Goal: Task Accomplishment & Management: Complete application form

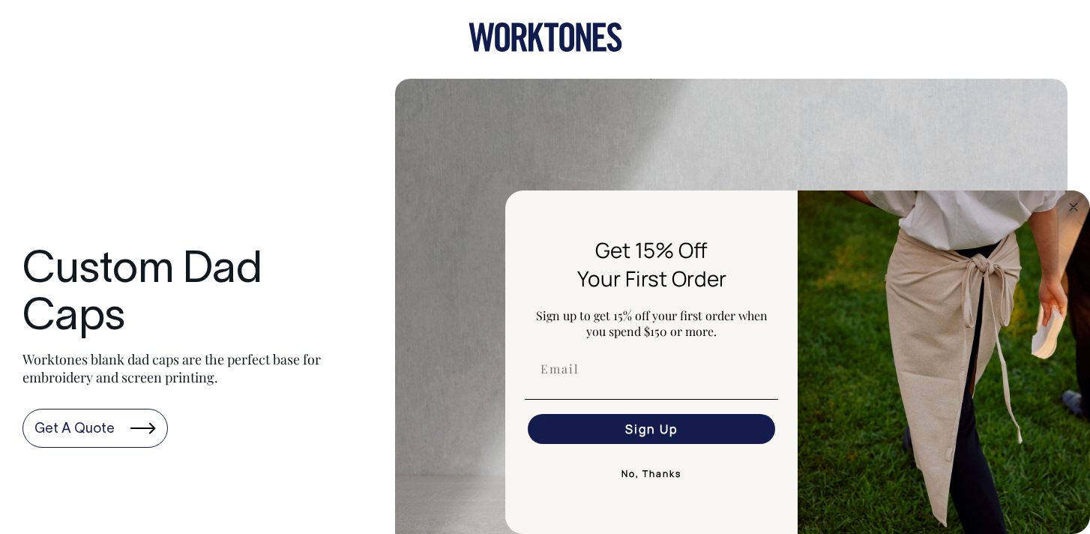
click at [46, 424] on link "Get A Quote" at bounding box center [94, 428] width 145 height 39
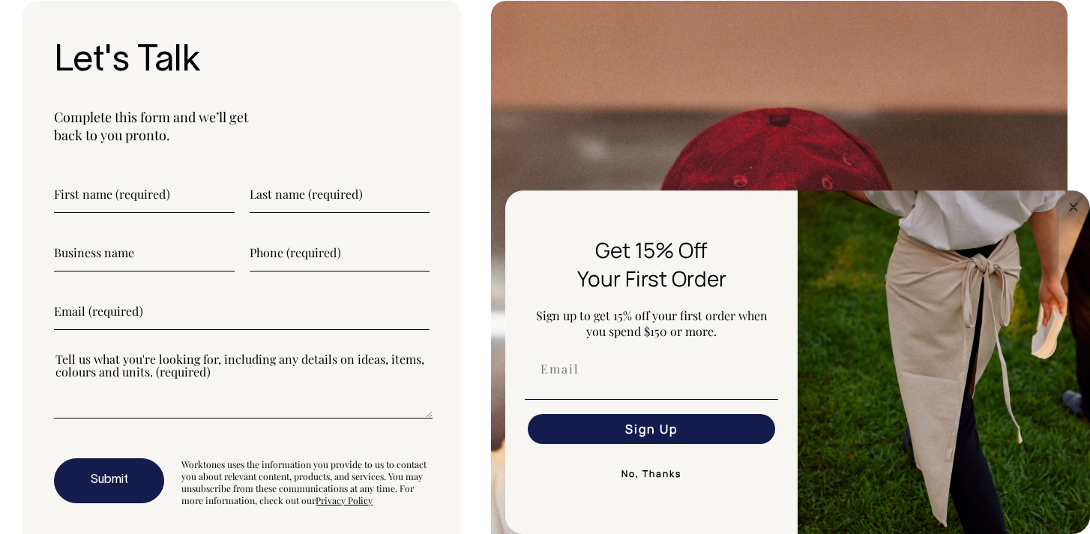
scroll to position [3960, 0]
click at [576, 373] on input "Email" at bounding box center [651, 369] width 247 height 30
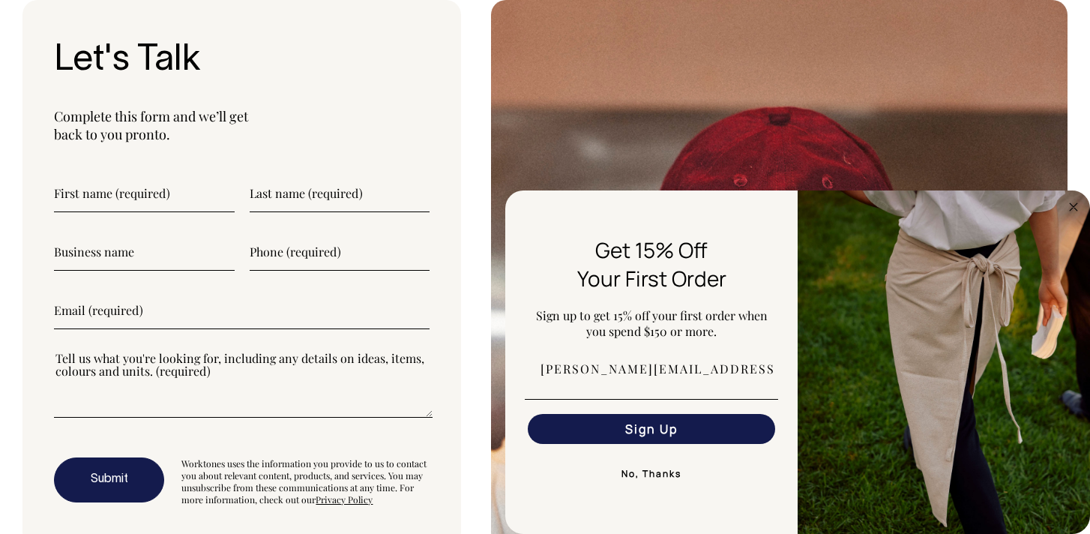
type input "oliver@sundaysalt.com.au"
click at [673, 431] on button "Sign Up" at bounding box center [651, 429] width 247 height 30
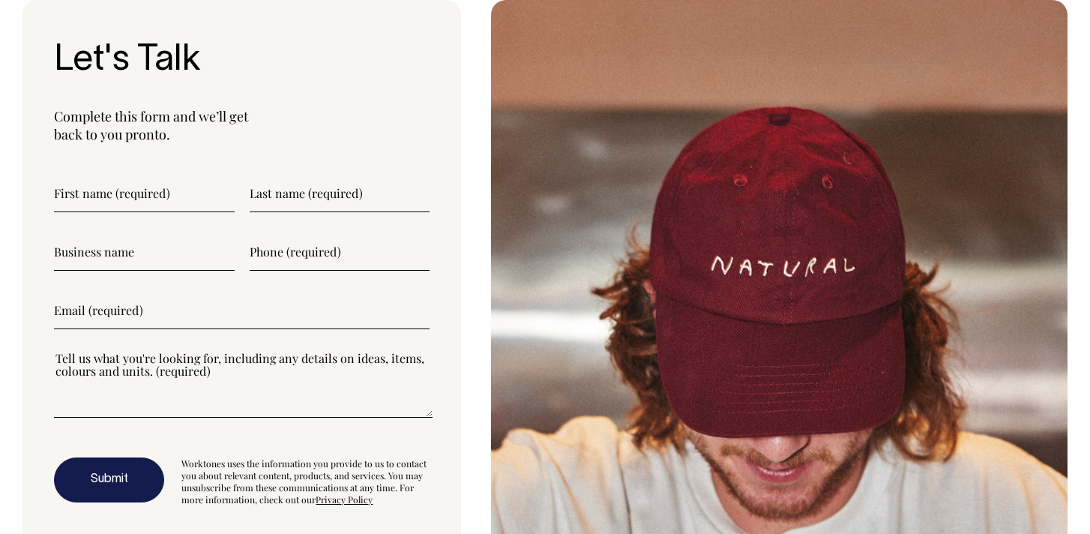
click at [182, 202] on input"] "text" at bounding box center [144, 193] width 181 height 37
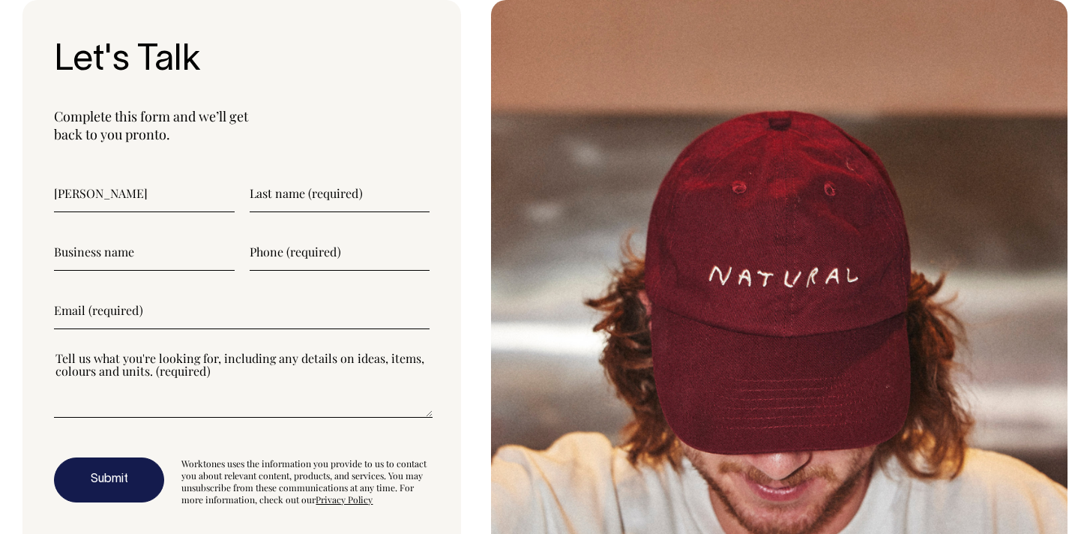
type input"] "Oliver"
type input"] "Williams"
type input"] "Sunday Salt"
type input"] "0411569891"
click at [112, 304] on input"] "email" at bounding box center [242, 310] width 376 height 37
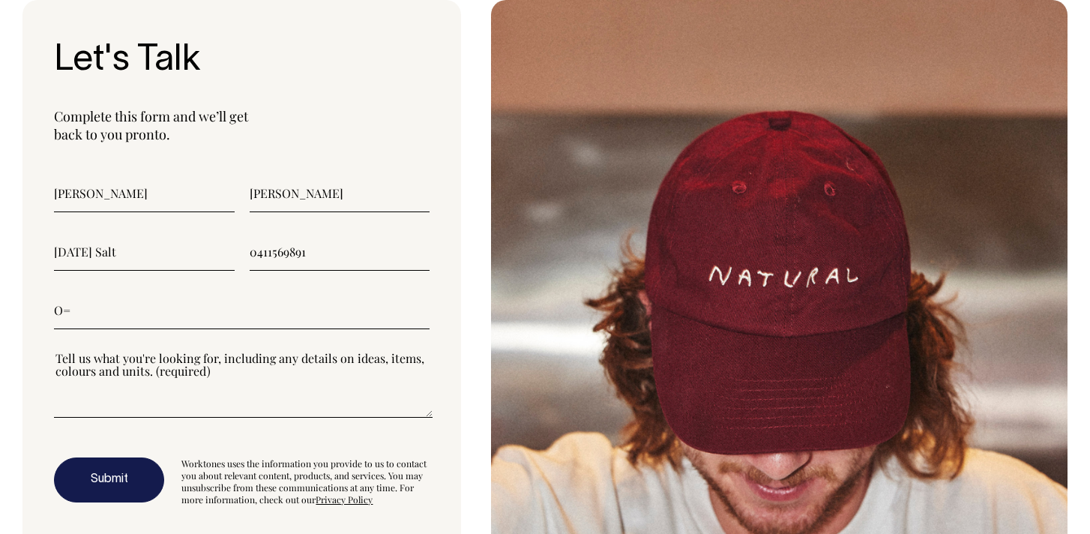
type input"] "O"
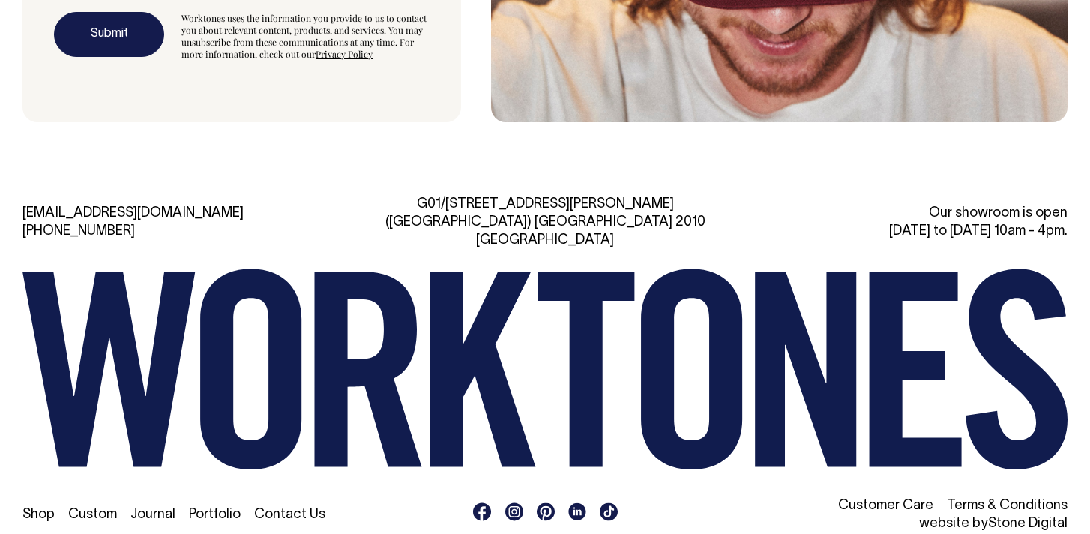
type input"] "oliver@sundaysalt.com.au"
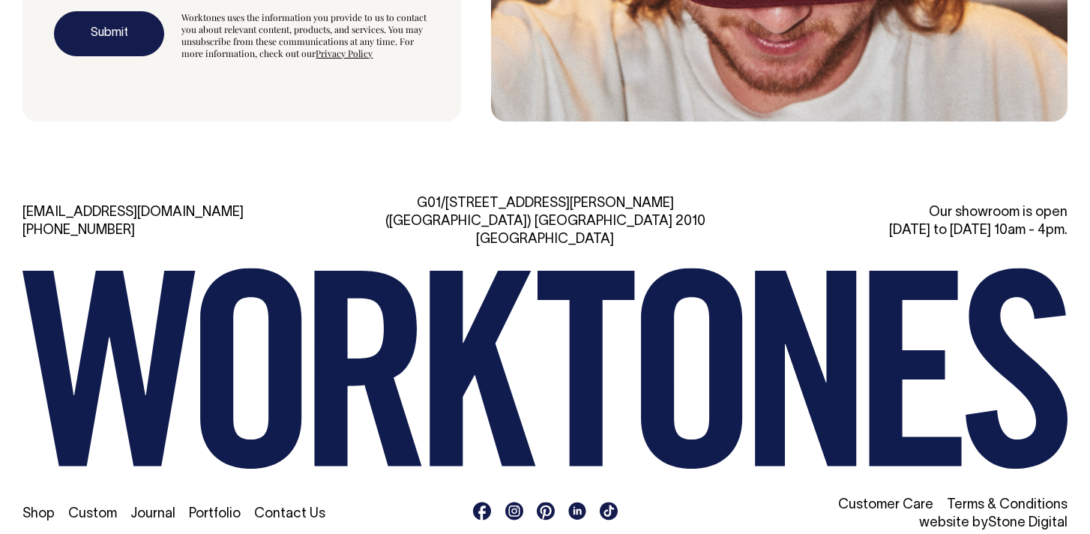
click at [275, 346] on icon at bounding box center [250, 368] width 101 height 201
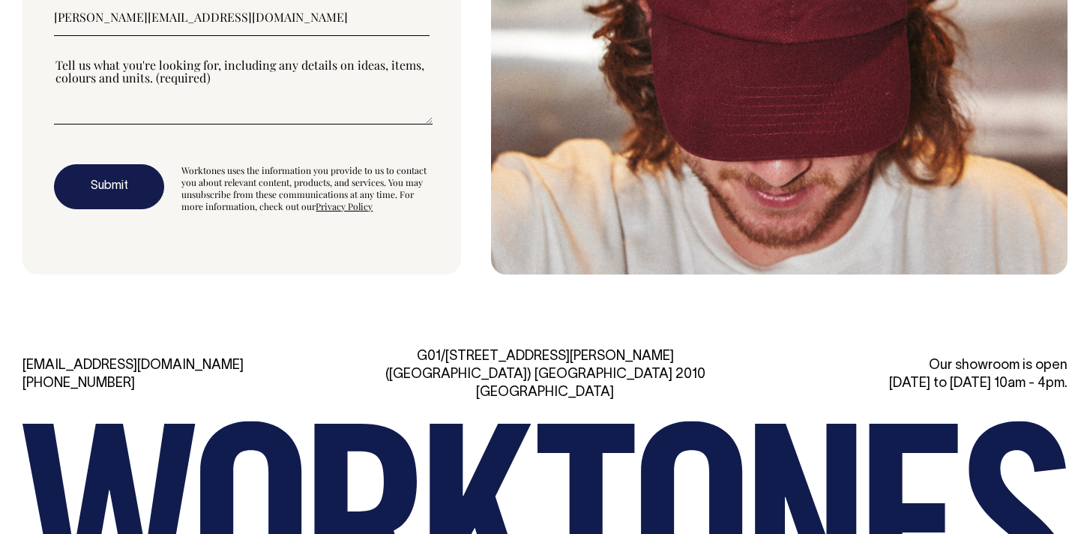
scroll to position [4254, 0]
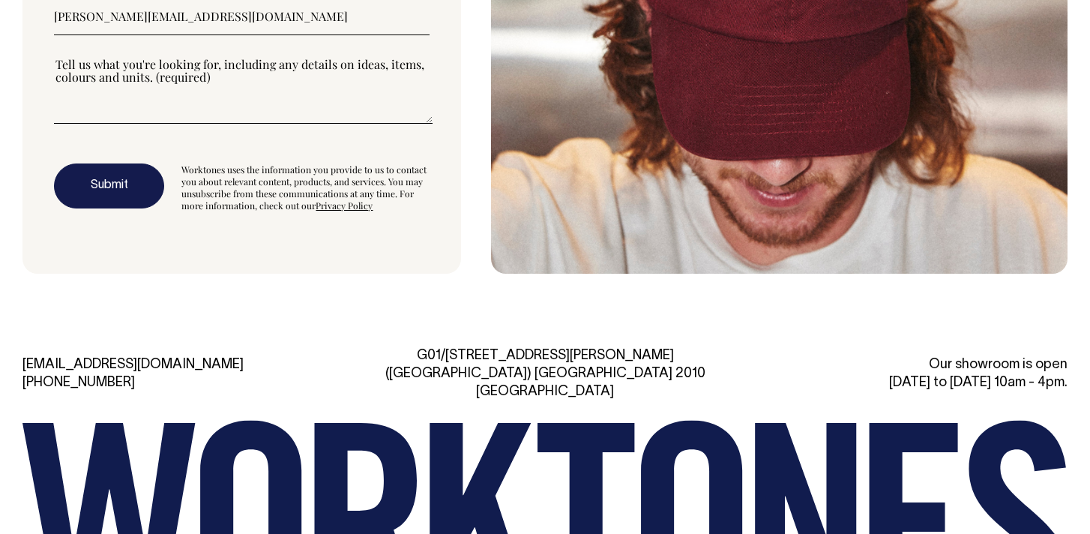
click at [185, 98] on textarea"] at bounding box center [243, 89] width 379 height 67
click at [184, 105] on textarea"] at bounding box center [243, 89] width 379 height 67
type textarea"] "j"
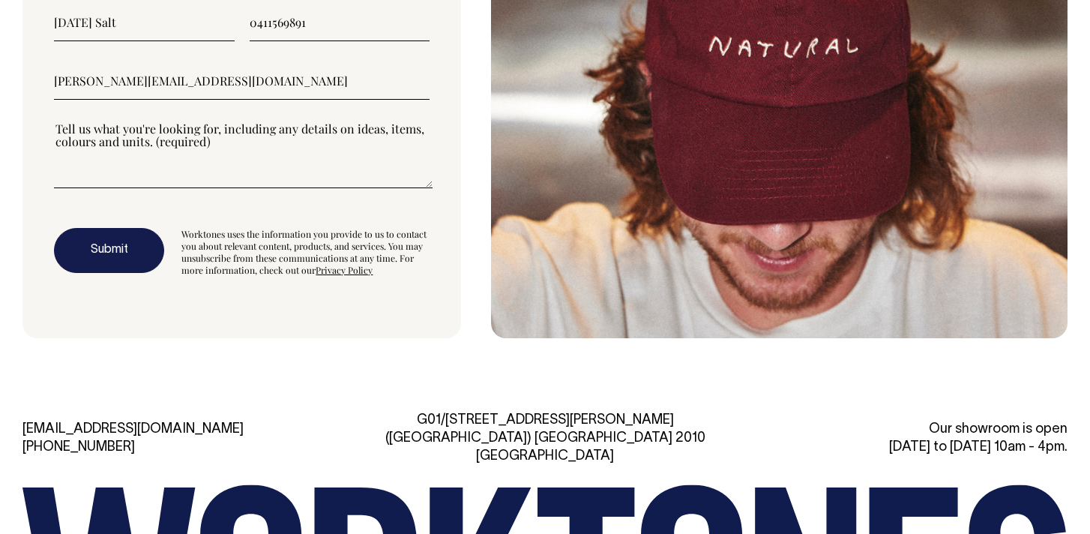
scroll to position [4162, 0]
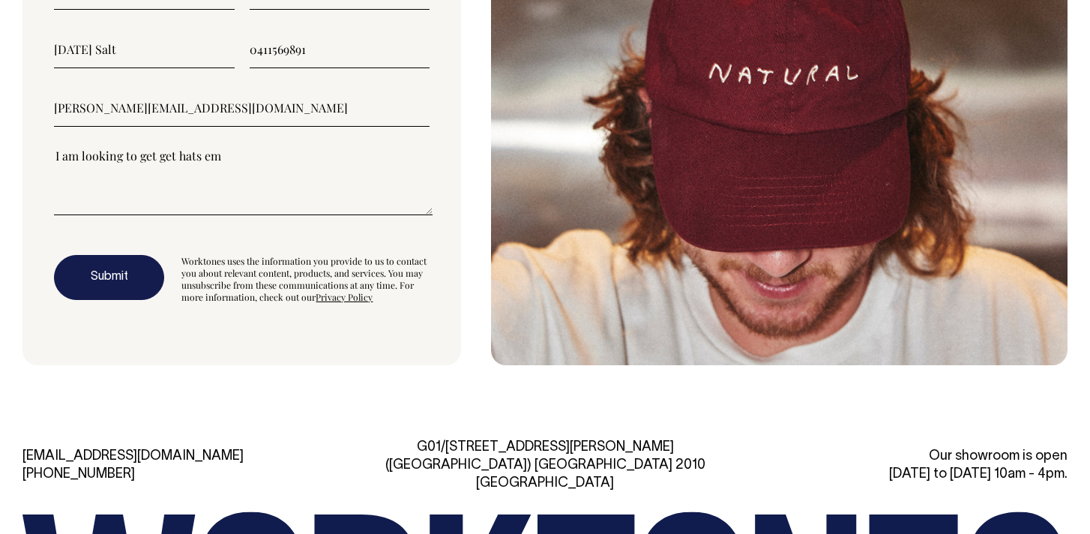
drag, startPoint x: 247, startPoint y: 156, endPoint x: 159, endPoint y: 156, distance: 88.5
click at [159, 156] on textarea"] "I am looking to get get hats em" at bounding box center [243, 181] width 379 height 67
paste textarea"] "embroidered caps"
click at [255, 158] on textarea"] "I am looking to get embroidered caps, white, black," at bounding box center [243, 181] width 379 height 67
click at [371, 181] on textarea"] "I am looking to get embroidered caps in, white, black," at bounding box center [243, 181] width 379 height 67
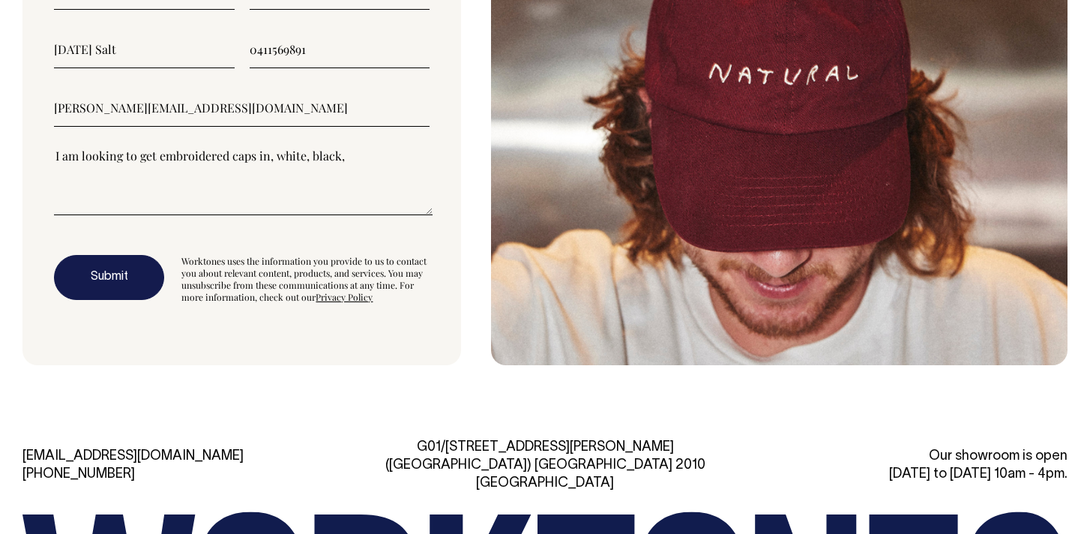
click at [294, 155] on textarea"] "I am looking to get embroidered caps in, white, black," at bounding box center [243, 181] width 379 height 67
click at [290, 159] on textarea"] "I am looking to get embroidered caps in, bone, black," at bounding box center [243, 181] width 379 height 67
click at [322, 157] on textarea"] "I am looking to get embroidered caps in, sand, black," at bounding box center [243, 181] width 379 height 67
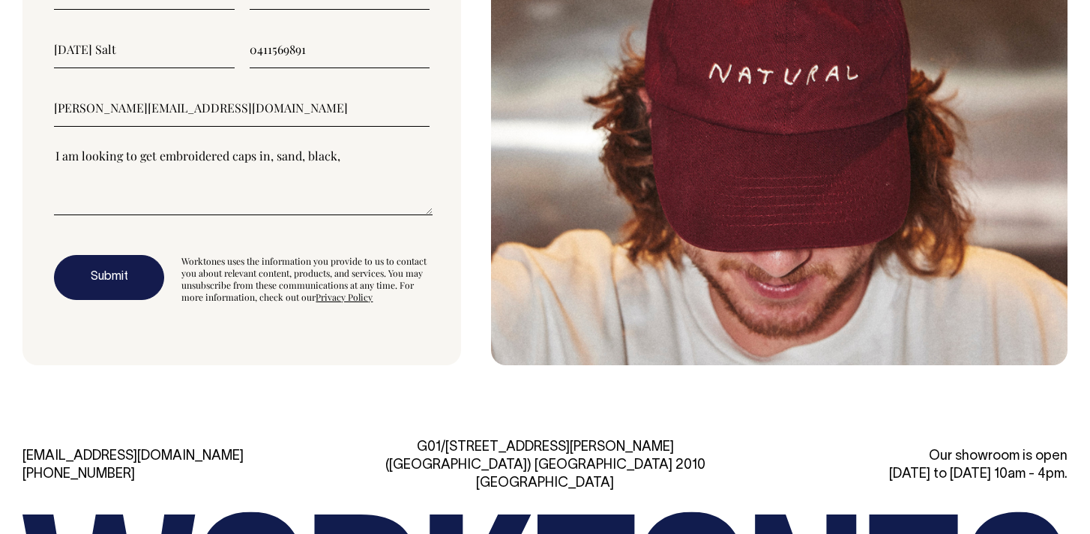
click at [322, 157] on textarea"] "I am looking to get embroidered caps in, sand, black," at bounding box center [243, 181] width 379 height 67
click at [402, 153] on textarea"] "I am looking to get embroidered caps in, sand, forrest green," at bounding box center [243, 181] width 379 height 67
click at [397, 151] on textarea"] "I am looking to get embroidered caps in, sand, forest green," at bounding box center [243, 181] width 379 height 67
click at [298, 160] on textarea"] "I am looking to get embroidered caps in, sand, forest green" at bounding box center [243, 181] width 379 height 67
click at [387, 154] on textarea"] "I am looking to get embroidered caps in, sand & forest green" at bounding box center [243, 181] width 379 height 67
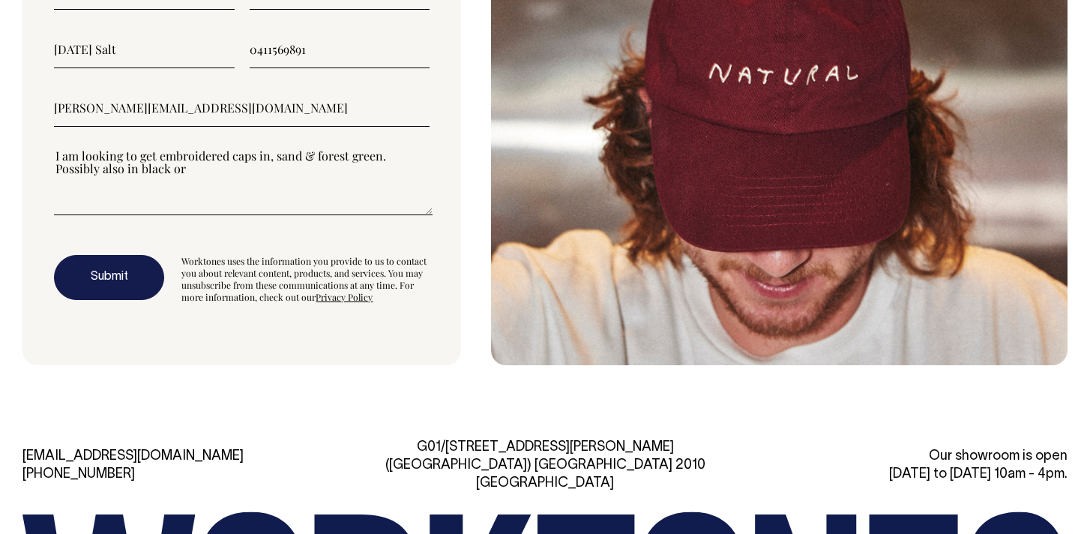
click at [106, 170] on textarea"] "I am looking to get embroidered caps in, sand & forest green. Possibly also in …" at bounding box center [243, 181] width 379 height 67
click at [142, 172] on textarea"] "I am looking to get embroidered caps in, sand & forest green. Possibly also in …" at bounding box center [243, 181] width 379 height 67
click at [226, 177] on textarea"] "I am looking to get embroidered caps in, sand & forest green. Possibly also in …" at bounding box center [243, 181] width 379 height 67
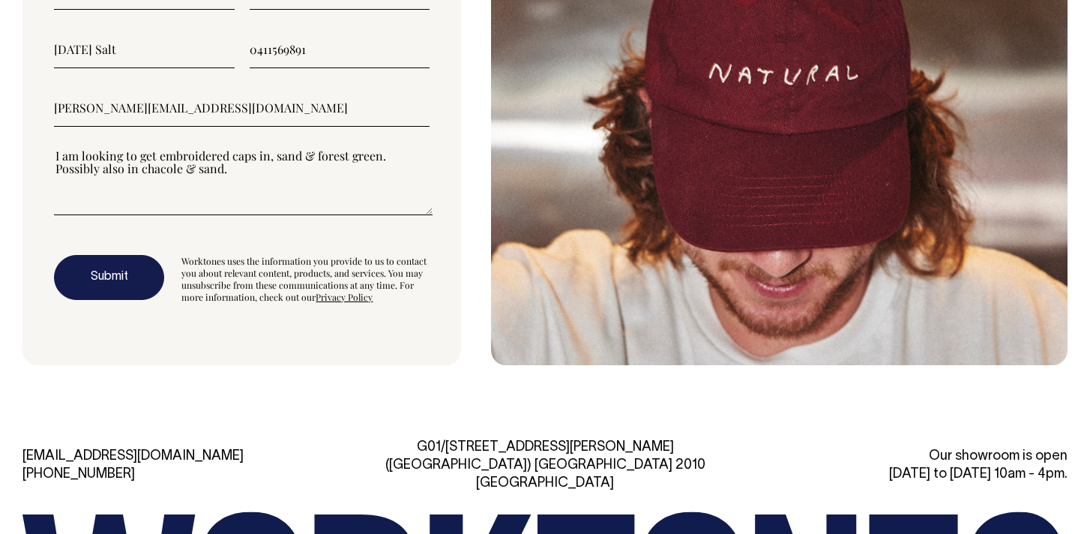
type textarea"] "I am looking to get embroidered caps in, sand & forest green. Possibly also in …"
click at [110, 286] on button "Submit" at bounding box center [109, 277] width 110 height 45
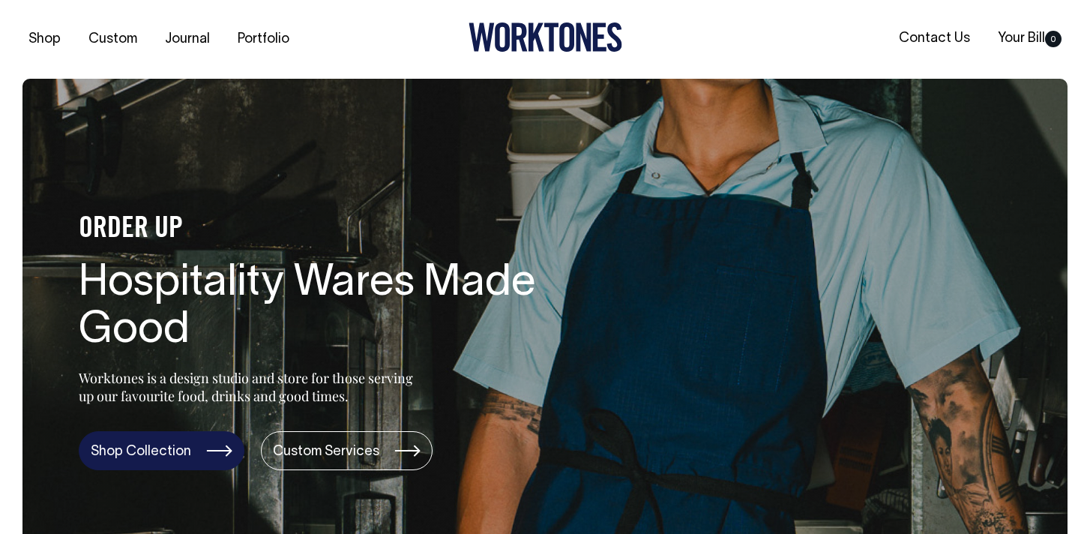
click at [160, 447] on link "Shop Collection" at bounding box center [162, 450] width 166 height 39
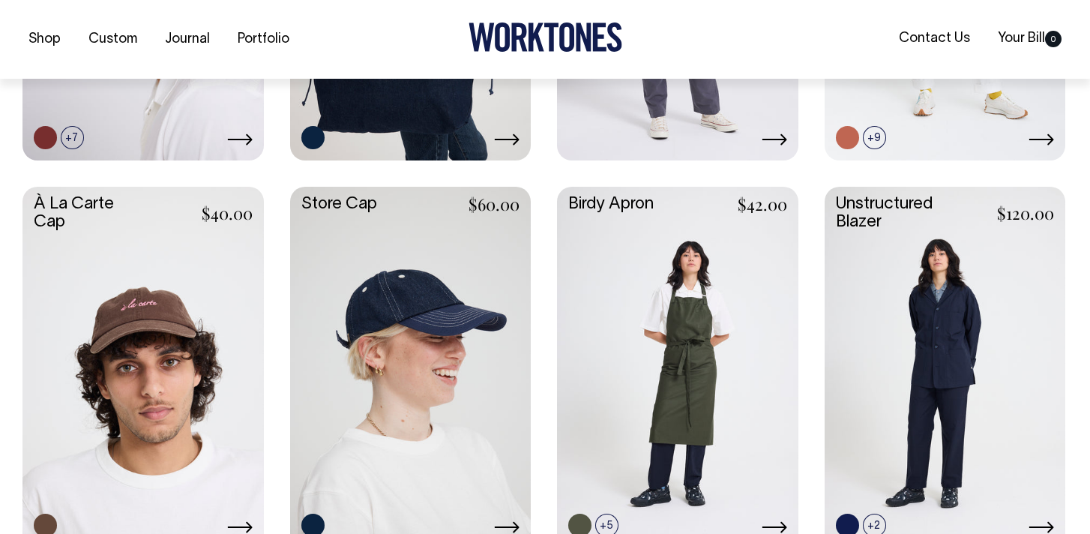
scroll to position [645, 0]
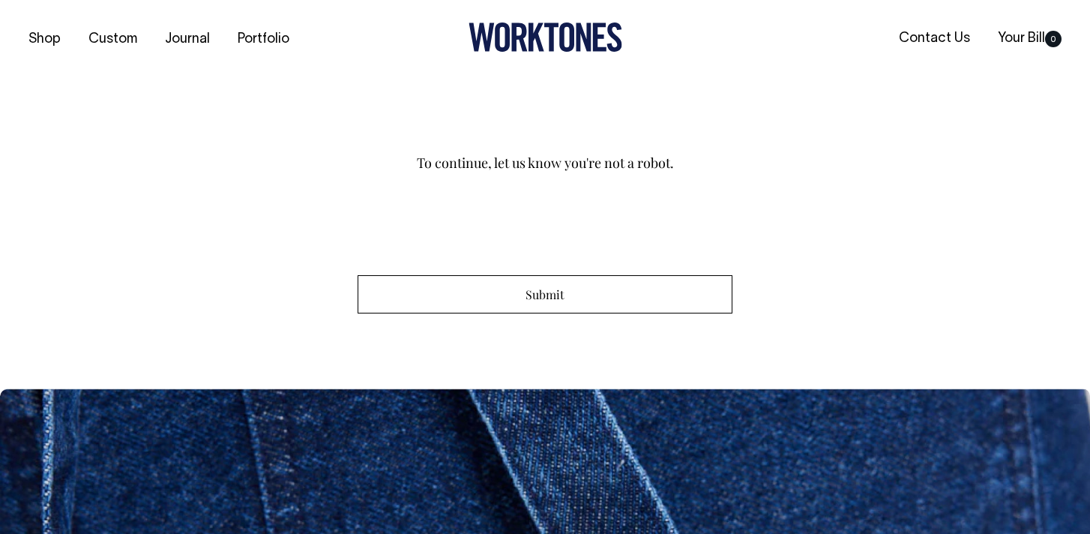
click at [622, 293] on input "Submit" at bounding box center [545, 294] width 375 height 38
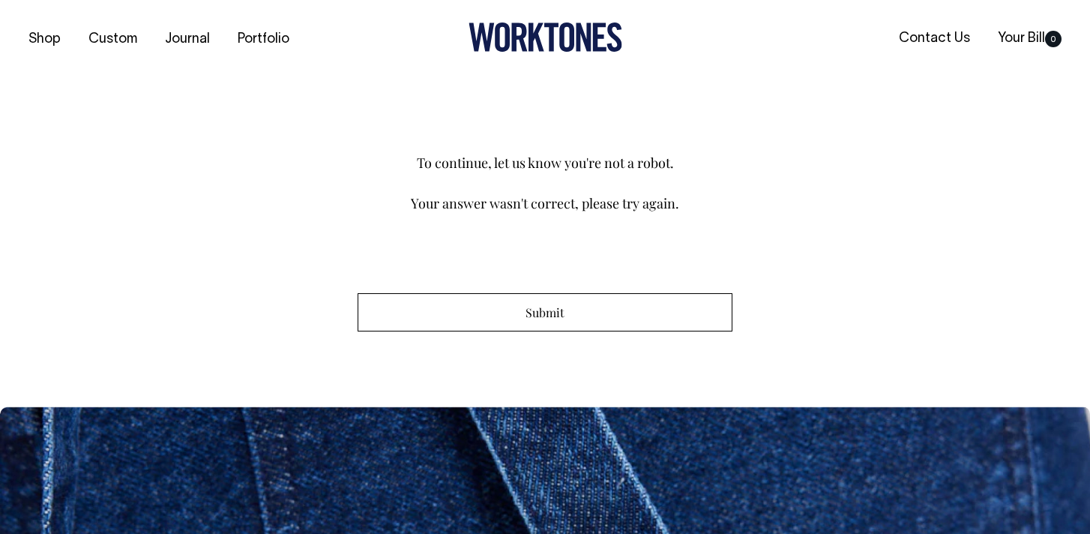
click at [535, 312] on input "Submit" at bounding box center [545, 312] width 375 height 38
click at [664, 314] on input "Submit" at bounding box center [545, 312] width 375 height 38
click at [537, 315] on input "Submit" at bounding box center [545, 312] width 375 height 38
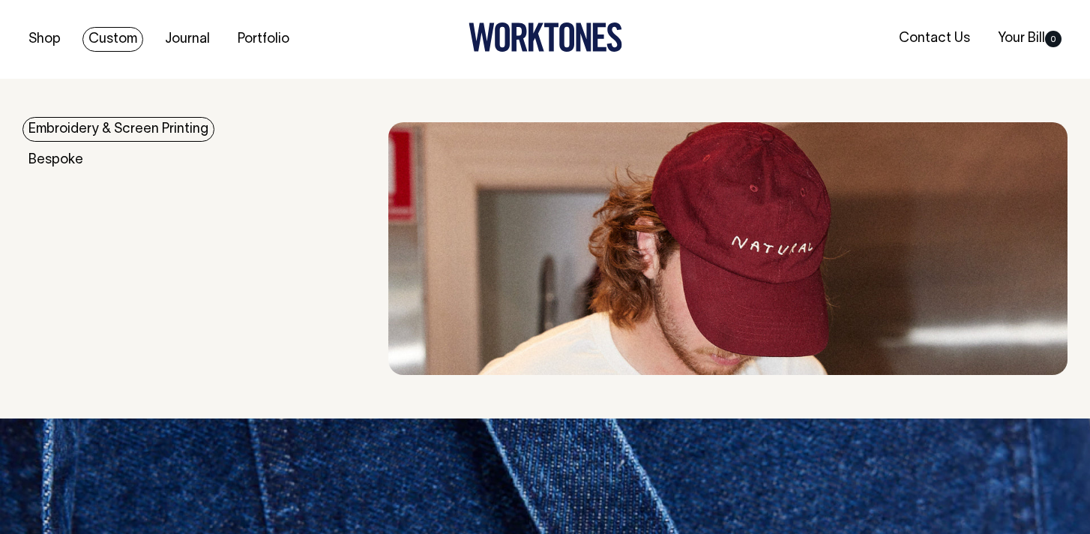
click at [97, 133] on link "Embroidery & Screen Printing" at bounding box center [118, 129] width 192 height 25
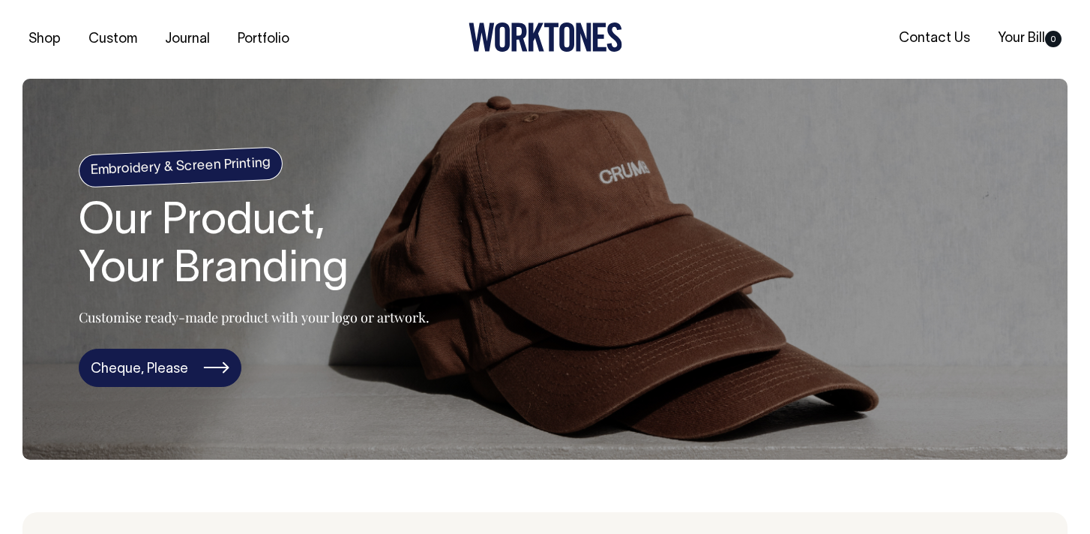
click at [176, 366] on link "Cheque, Please" at bounding box center [160, 368] width 163 height 39
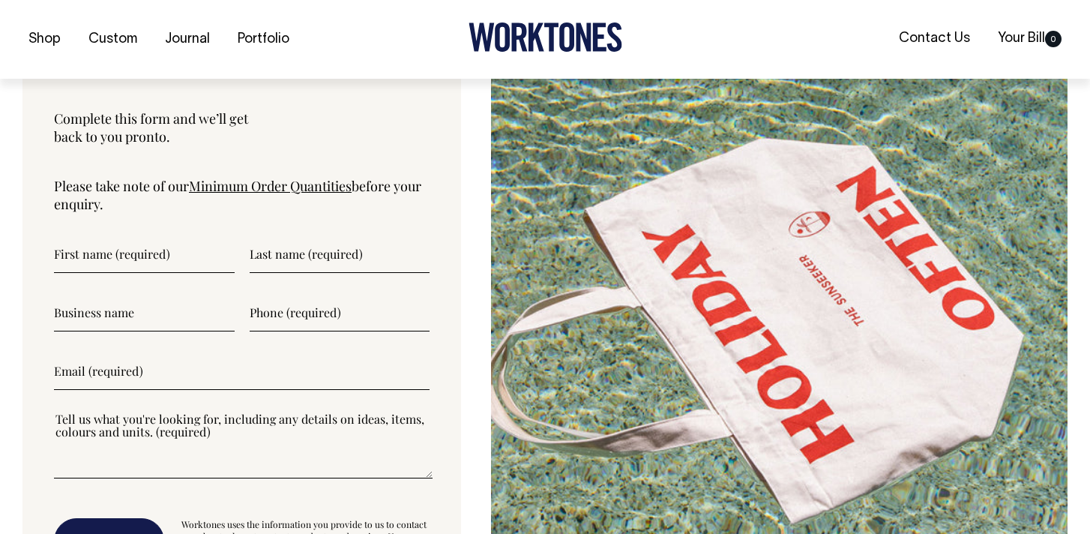
scroll to position [3809, 0]
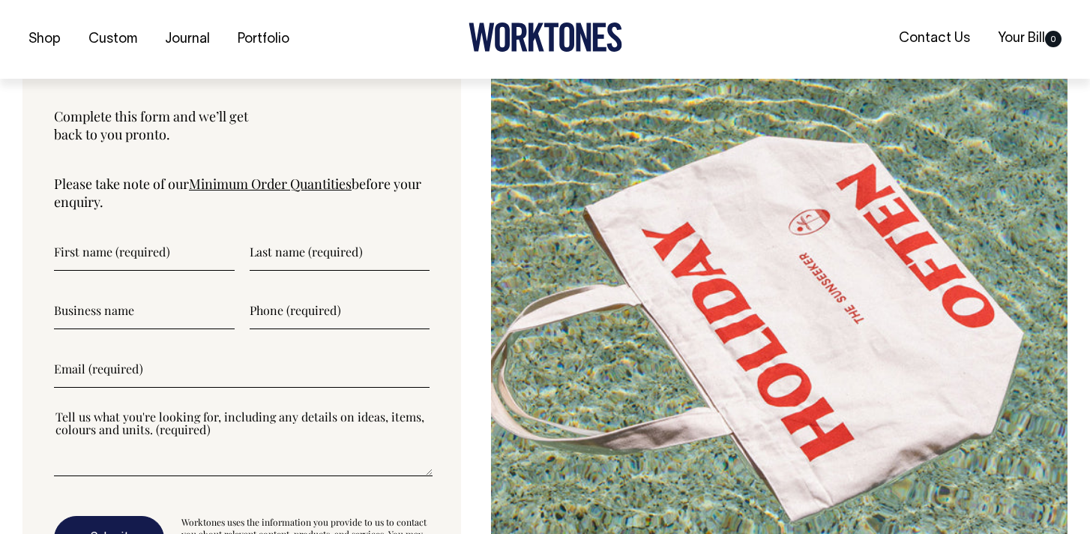
click at [196, 260] on input"] "text" at bounding box center [144, 251] width 181 height 37
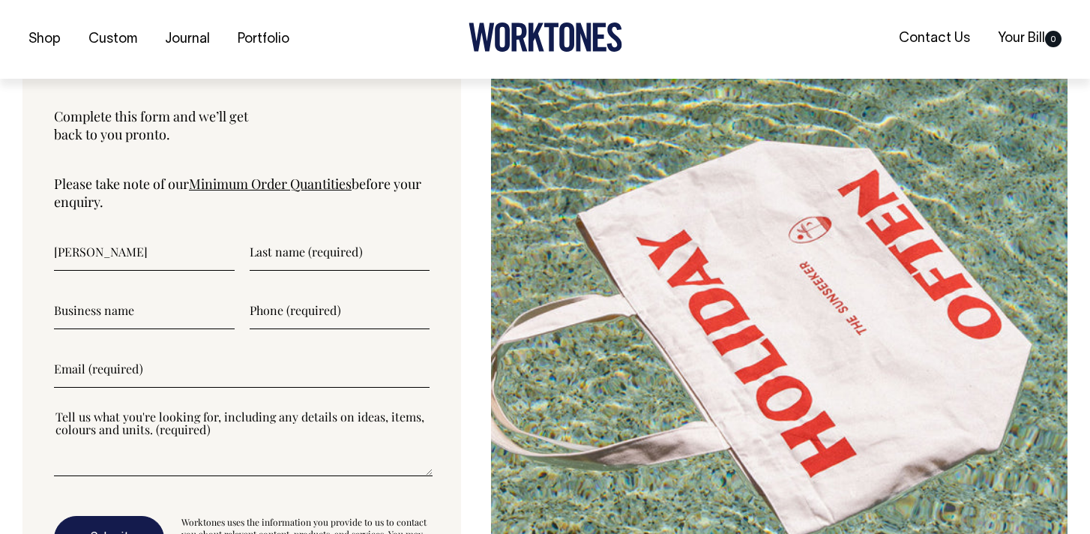
type input"] "[PERSON_NAME]"
type input"] "[DATE] Salt"
type input"] "o"
type input"] "0411569891"
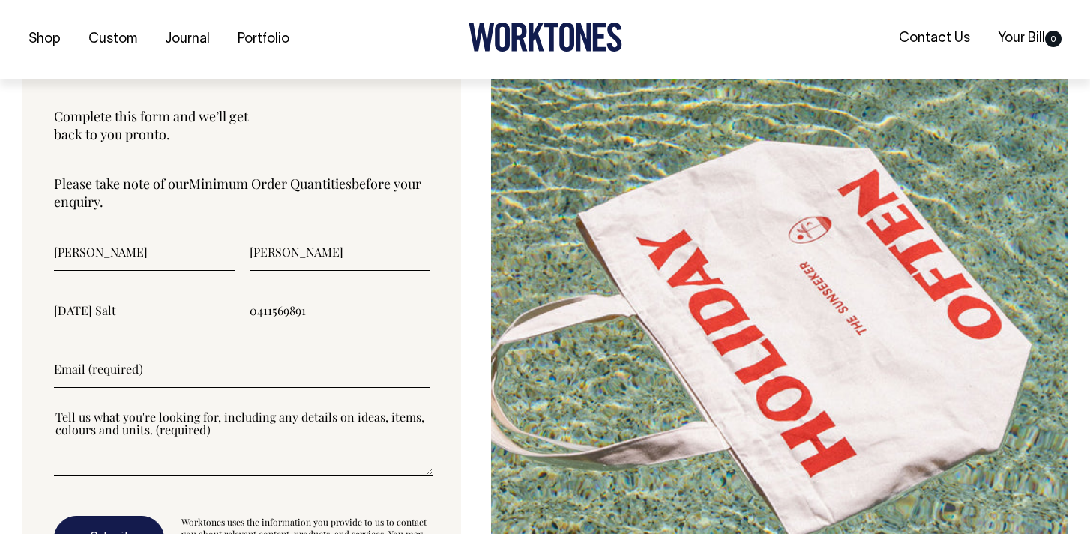
click at [132, 379] on input"] "email" at bounding box center [242, 368] width 376 height 37
click at [229, 370] on input"] "[PERSON_NAME][EMAIL_ADDRESS][DOMAIN_NAME]" at bounding box center [242, 368] width 376 height 37
type input"] "[PERSON_NAME][EMAIL_ADDRESS][DOMAIN_NAME]"
type textarea"] "E"
paste textarea"] "embroidered caps"
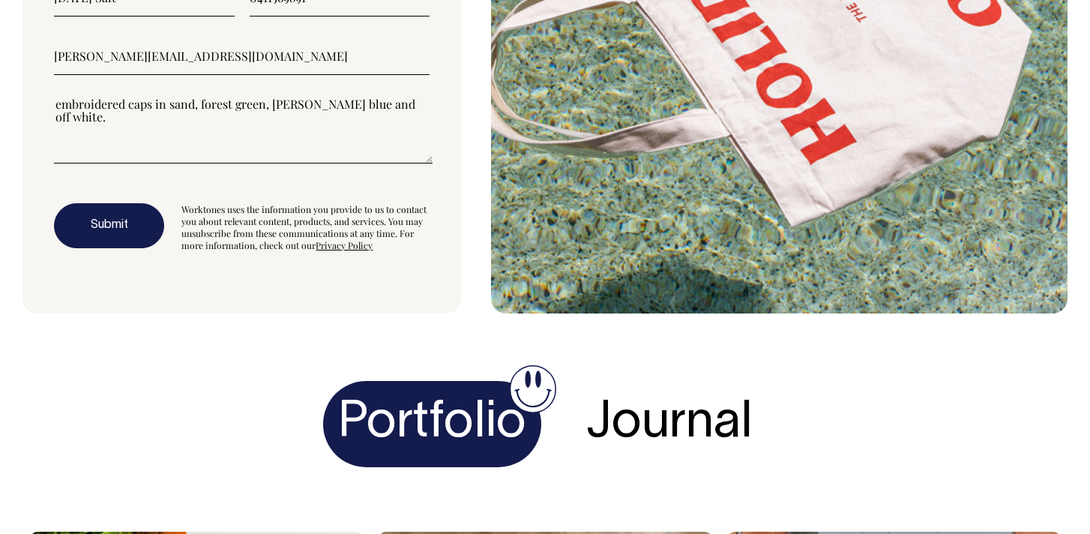
type textarea"] "embroidered caps in sand, forest green, [PERSON_NAME] blue and off white."
click at [121, 222] on button "Submit" at bounding box center [109, 225] width 110 height 45
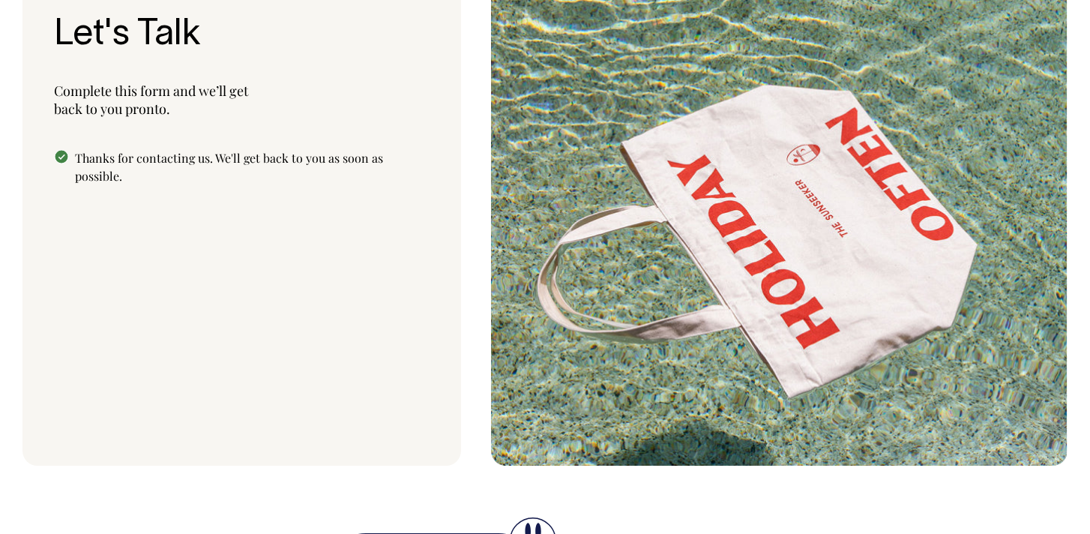
scroll to position [3834, 0]
